Goal: Find specific page/section: Find specific page/section

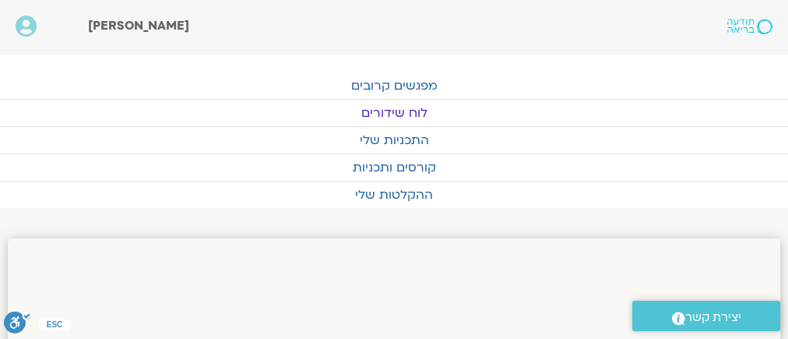
click at [402, 108] on link "לוח שידורים" at bounding box center [394, 113] width 788 height 26
click at [397, 106] on link "לוח שידורים" at bounding box center [394, 113] width 788 height 26
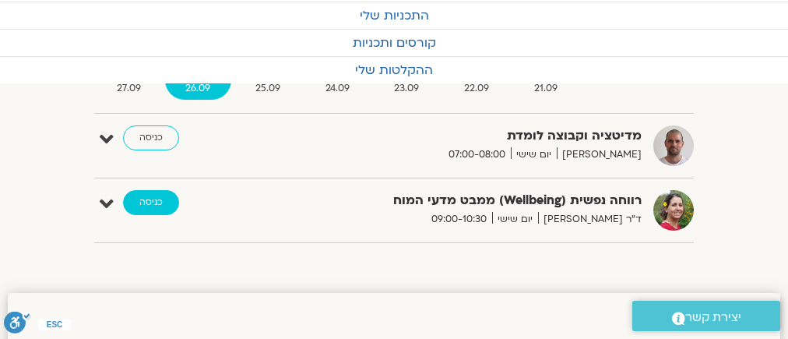
click at [151, 198] on link "כניסה" at bounding box center [151, 202] width 56 height 25
